Goal: Communication & Community: Ask a question

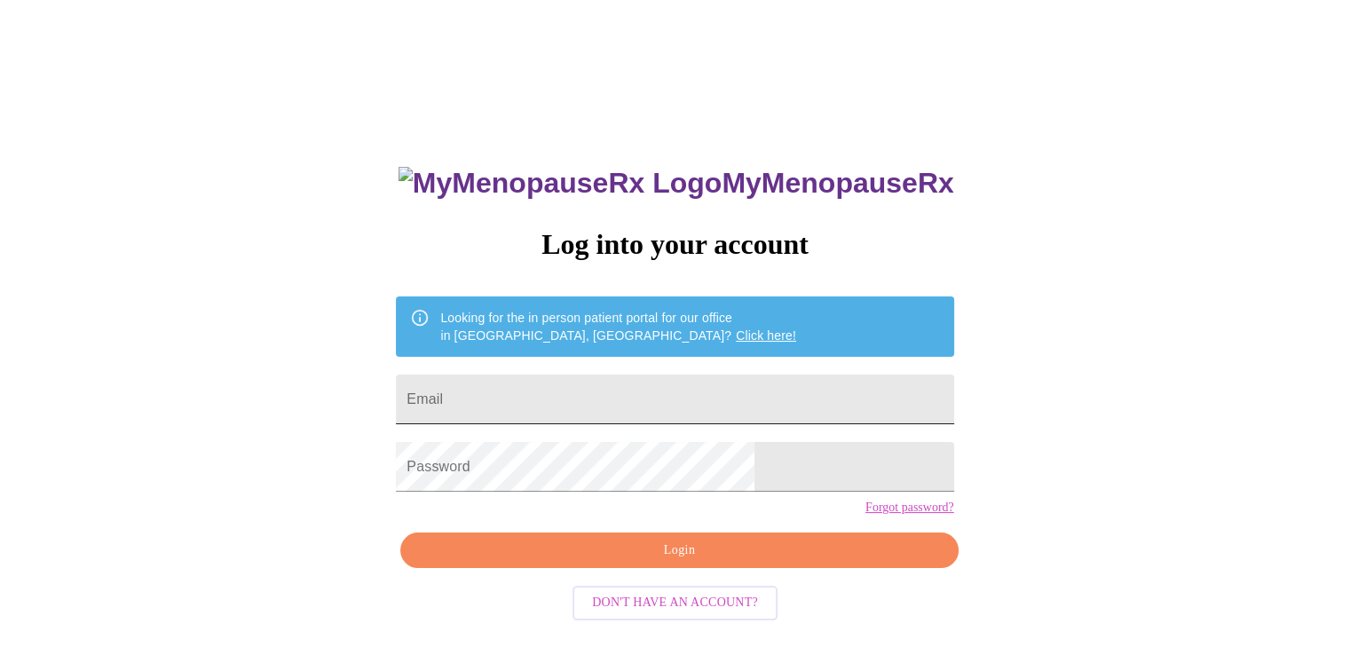
click at [554, 407] on input "Email" at bounding box center [674, 400] width 557 height 50
type input "[EMAIL_ADDRESS][DOMAIN_NAME]"
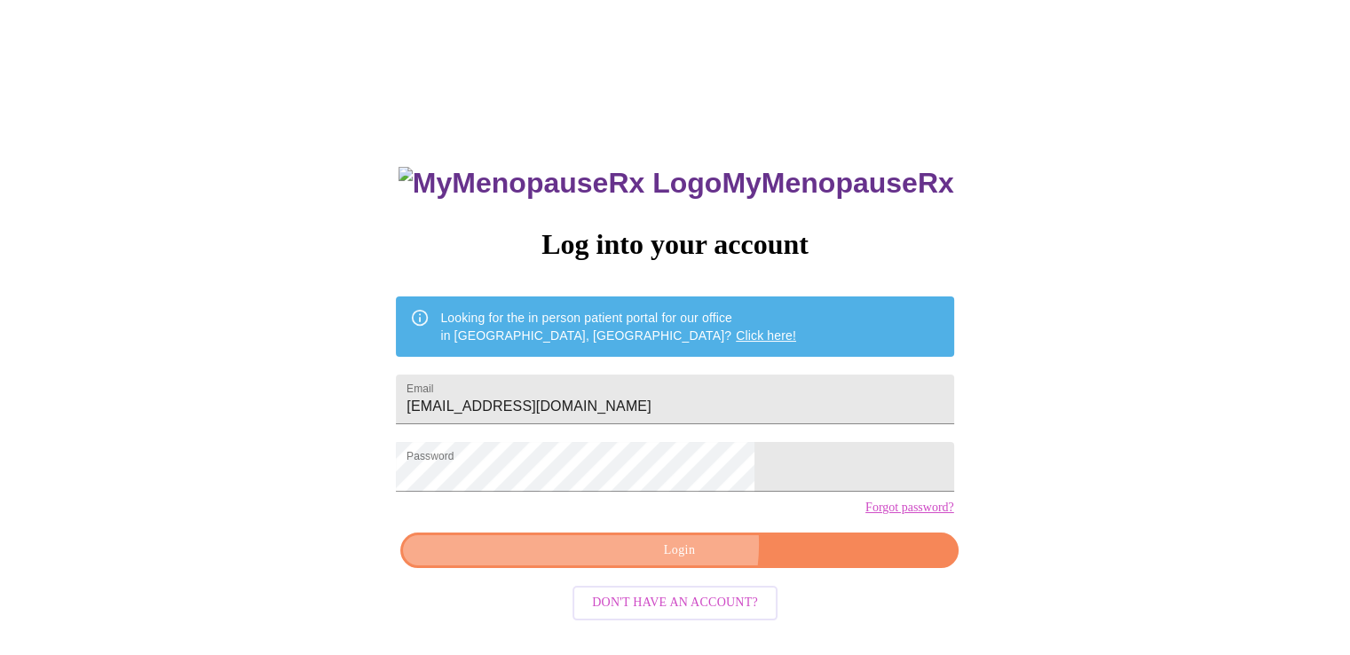
click at [679, 562] on span "Login" at bounding box center [679, 551] width 517 height 22
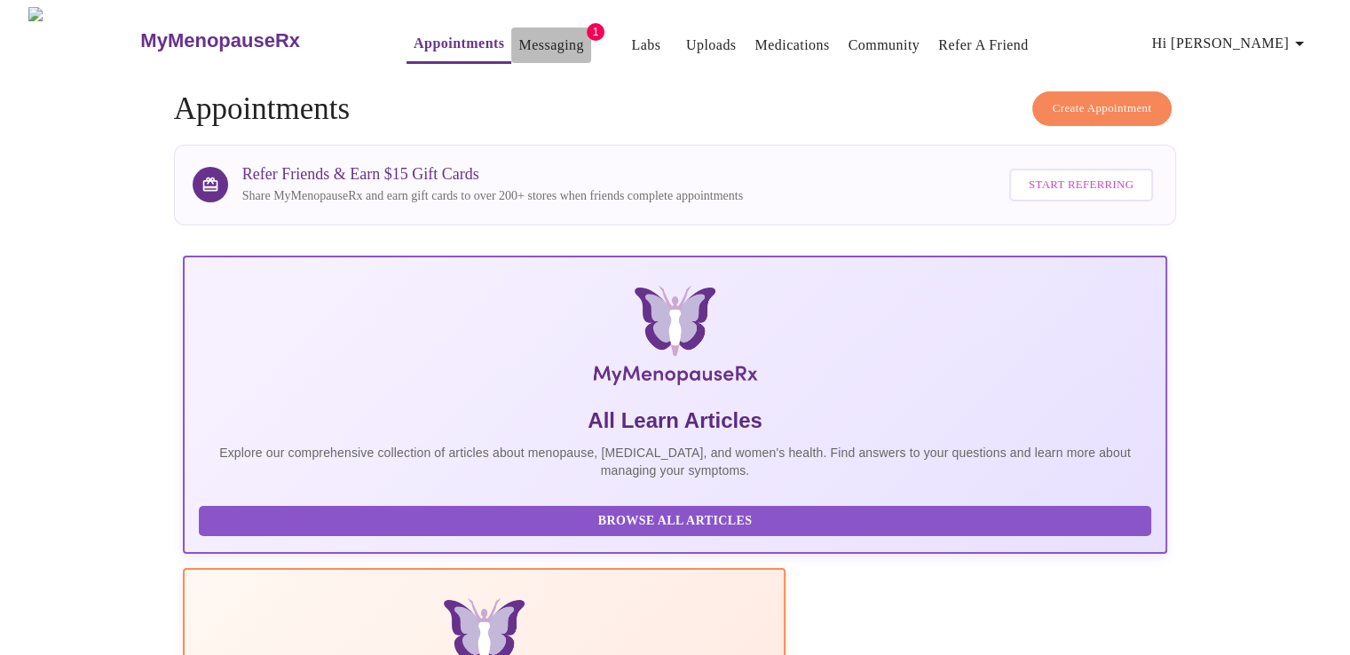
click at [531, 35] on link "Messaging" at bounding box center [550, 45] width 65 height 25
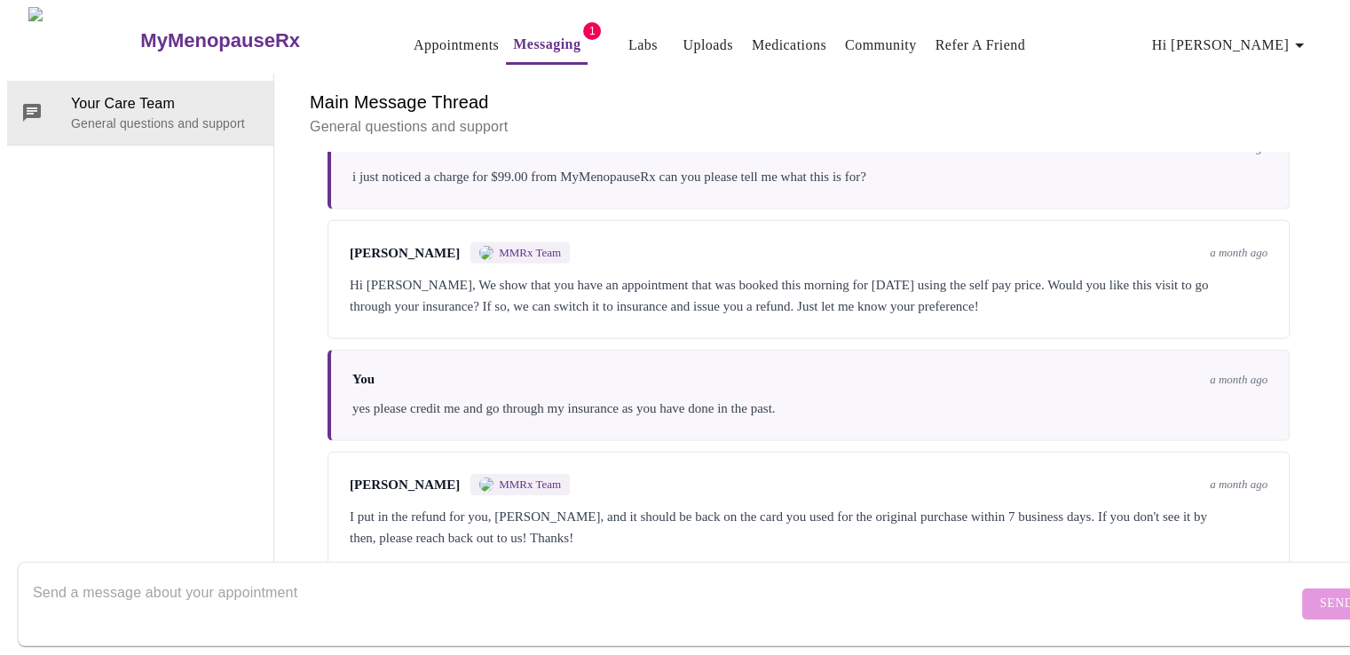
scroll to position [6334, 0]
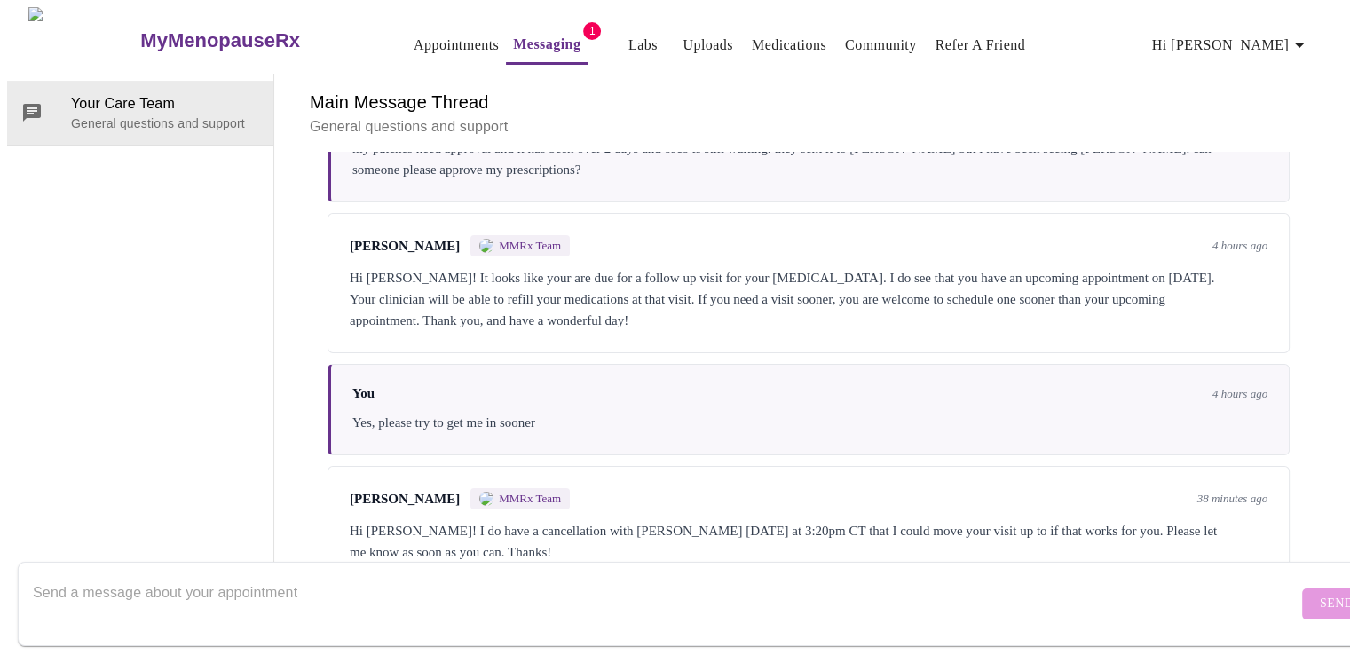
click at [448, 583] on textarea "Send a message about your appointment" at bounding box center [665, 603] width 1265 height 57
click at [611, 520] on div "Hi [PERSON_NAME]! I do have a cancellation with [PERSON_NAME] [DATE] at 3:20pm …" at bounding box center [809, 541] width 918 height 43
click at [409, 587] on textarea "i have not gotten my test bloodwork yet." at bounding box center [665, 603] width 1265 height 57
type textarea "i have not gotten my test bloodwork yet. can we do a day next week"
click at [1320, 593] on span "Send" at bounding box center [1337, 604] width 34 height 22
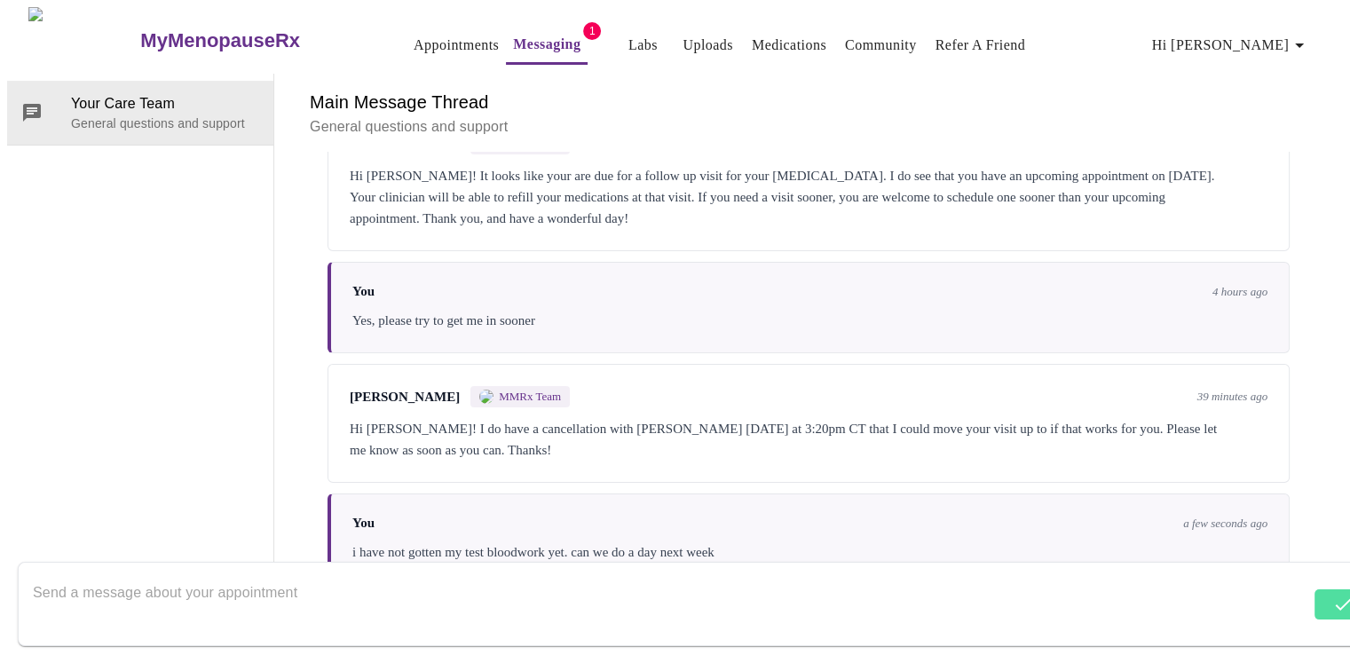
scroll to position [6266, 0]
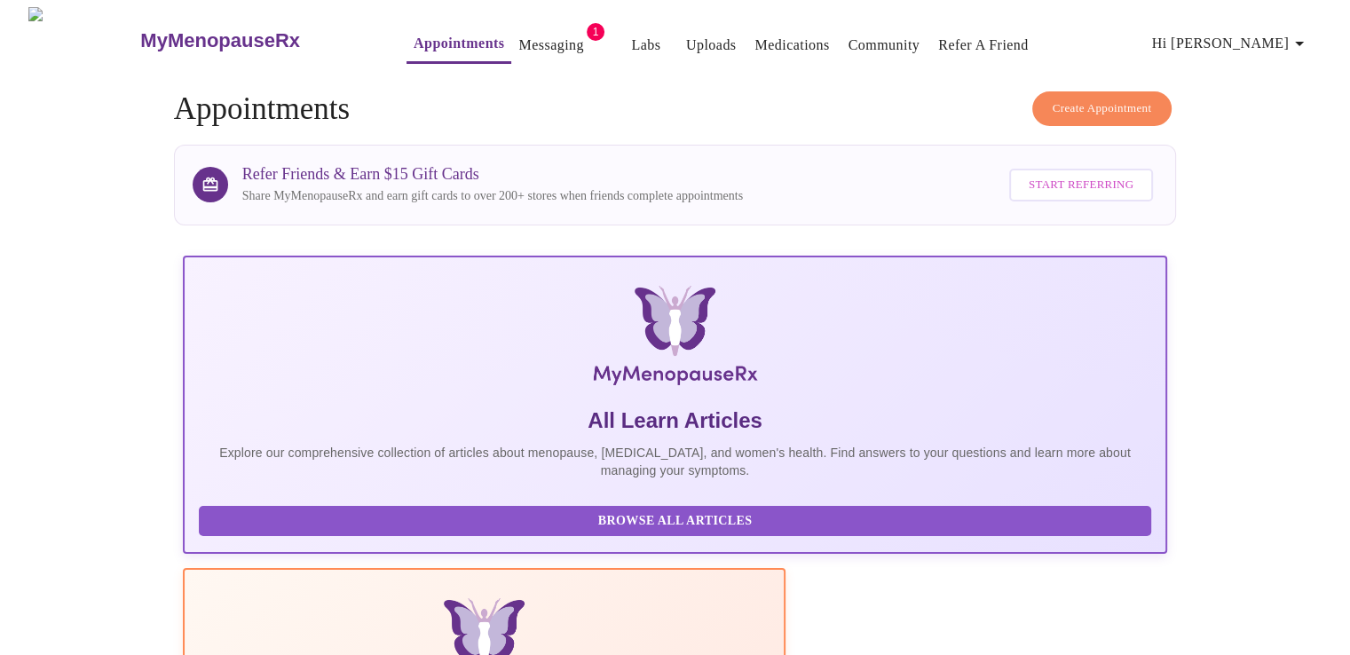
click at [518, 33] on link "Messaging" at bounding box center [550, 45] width 65 height 25
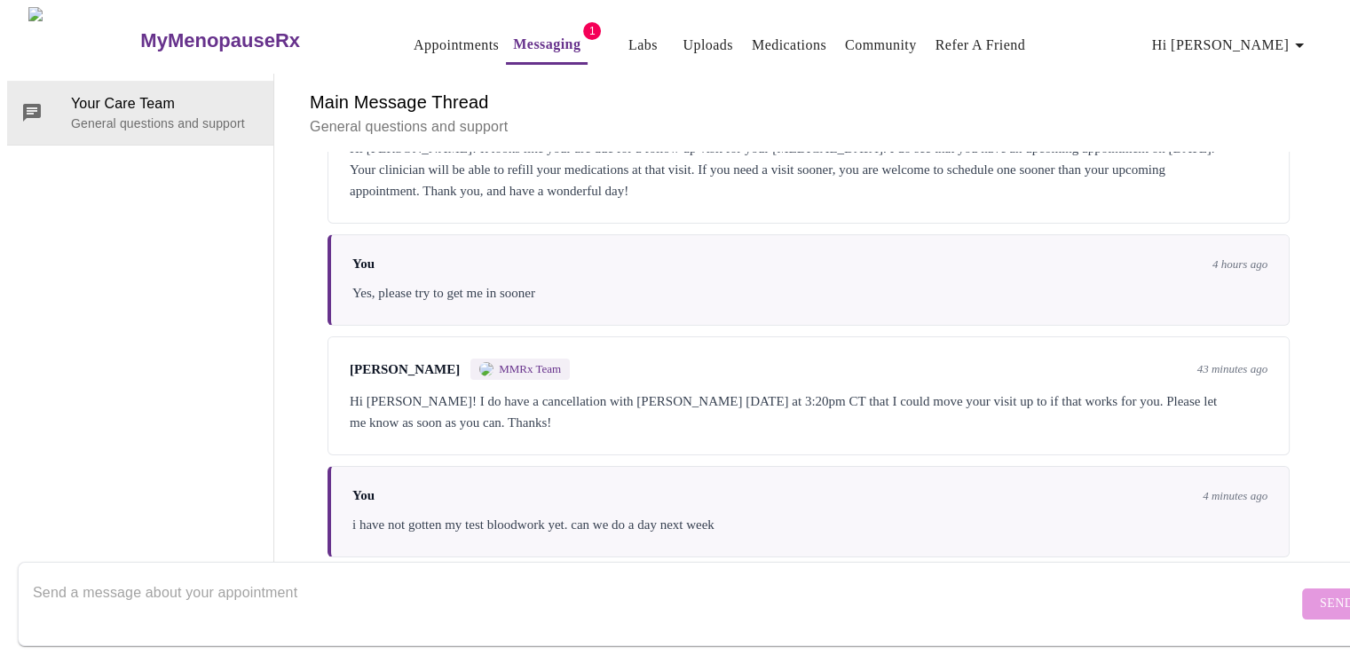
scroll to position [6270, 0]
